Goal: Find specific page/section: Find specific page/section

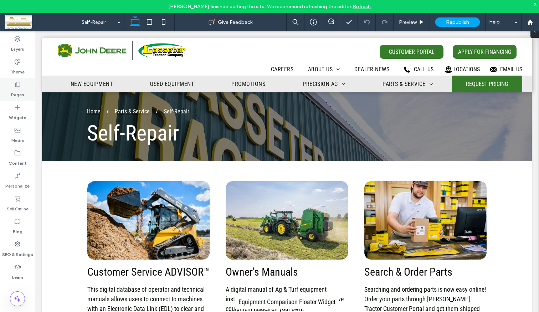
click at [20, 83] on icon at bounding box center [17, 84] width 7 height 7
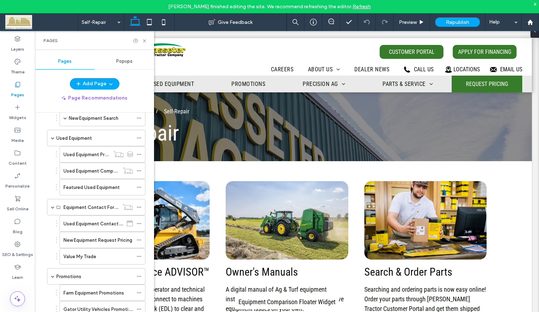
scroll to position [178, 0]
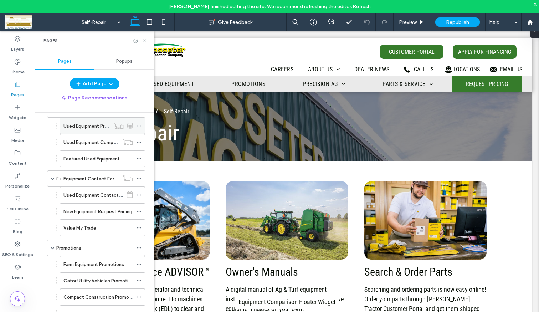
click at [84, 126] on label "Used Equipment Product" at bounding box center [90, 126] width 54 height 12
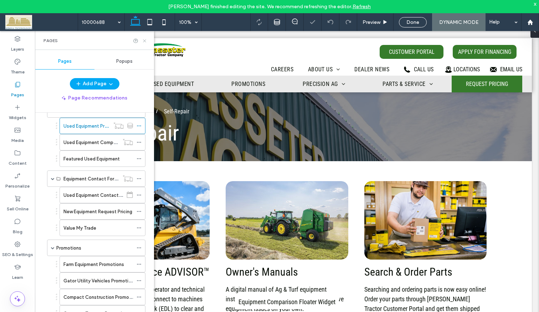
click at [145, 41] on use at bounding box center [144, 40] width 3 height 3
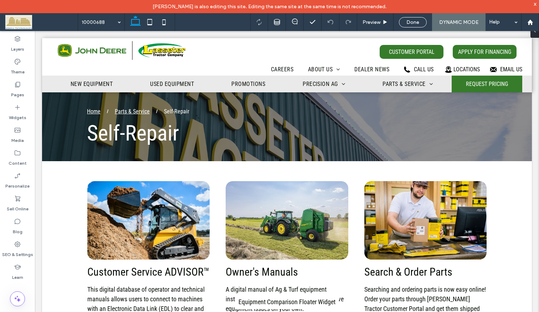
click at [534, 3] on div "x" at bounding box center [535, 4] width 3 height 6
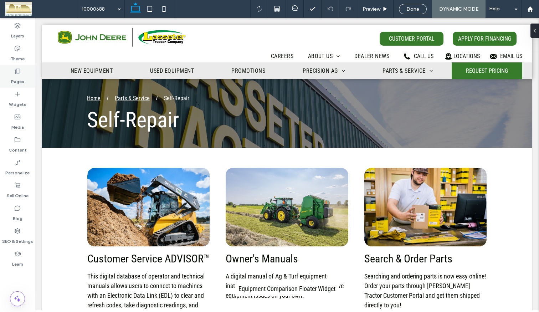
click at [19, 72] on icon at bounding box center [17, 71] width 7 height 7
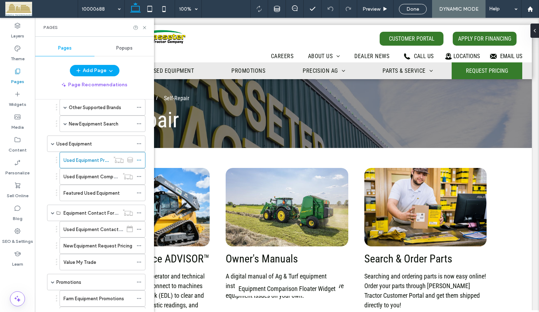
scroll to position [143, 0]
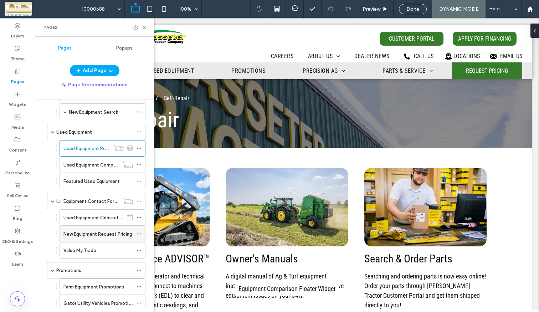
click at [72, 230] on label "New Equipment Request Pricing" at bounding box center [97, 234] width 69 height 12
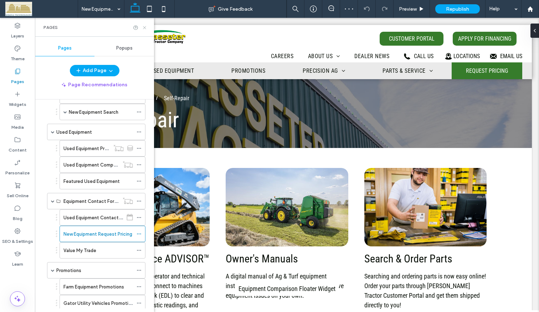
click at [147, 27] on icon at bounding box center [144, 27] width 5 height 5
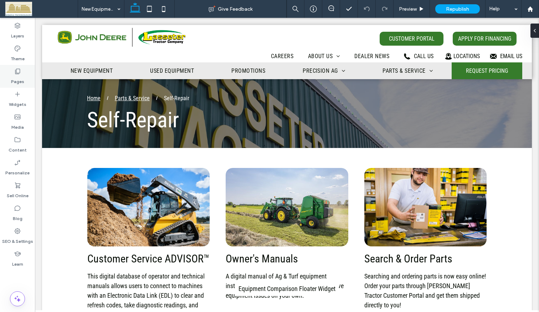
click at [18, 71] on icon at bounding box center [17, 71] width 7 height 7
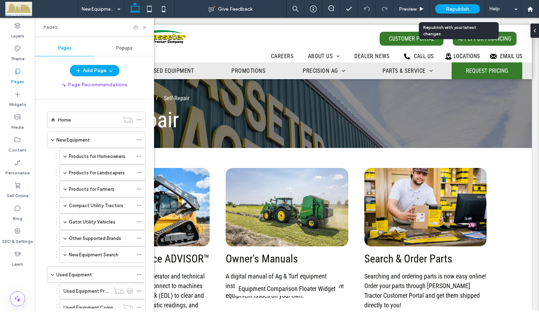
click at [448, 6] on span "Republish" at bounding box center [457, 9] width 23 height 6
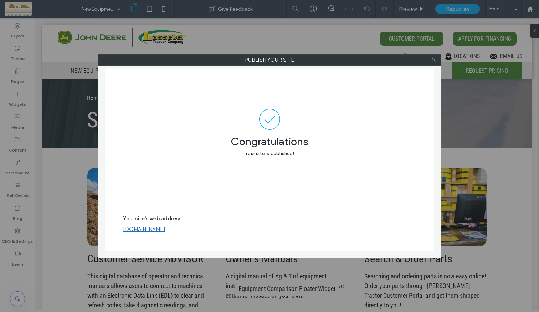
click at [433, 58] on icon at bounding box center [433, 59] width 5 height 5
